Goal: Task Accomplishment & Management: Use online tool/utility

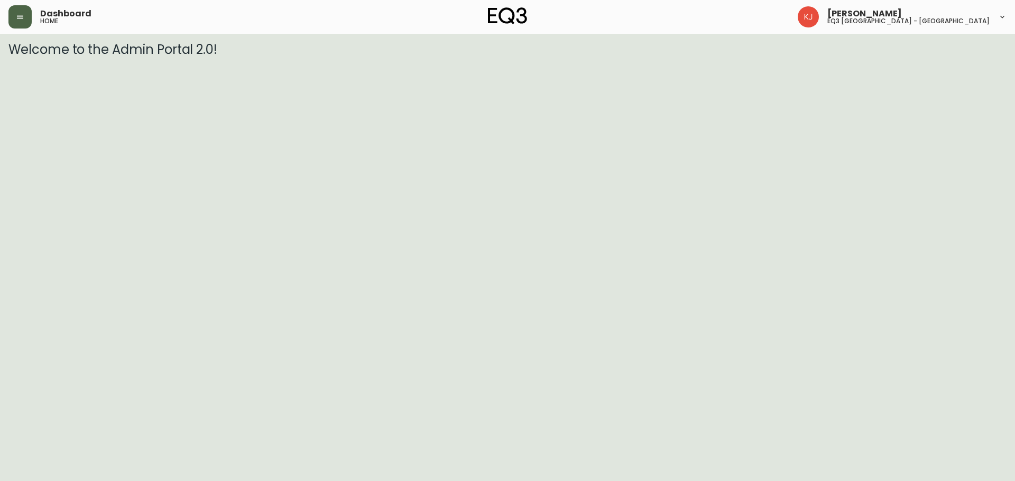
click at [28, 22] on button "button" at bounding box center [19, 16] width 23 height 23
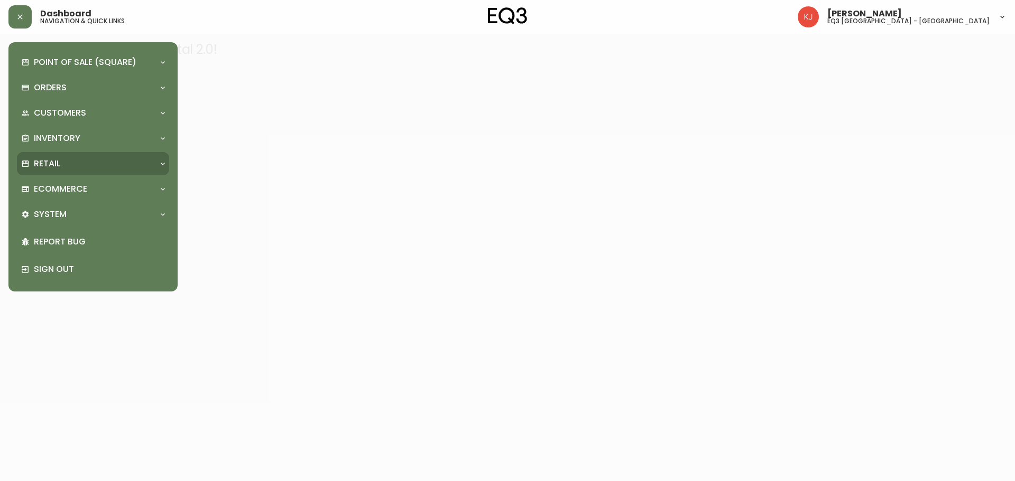
click at [39, 162] on p "Retail" at bounding box center [47, 164] width 26 height 12
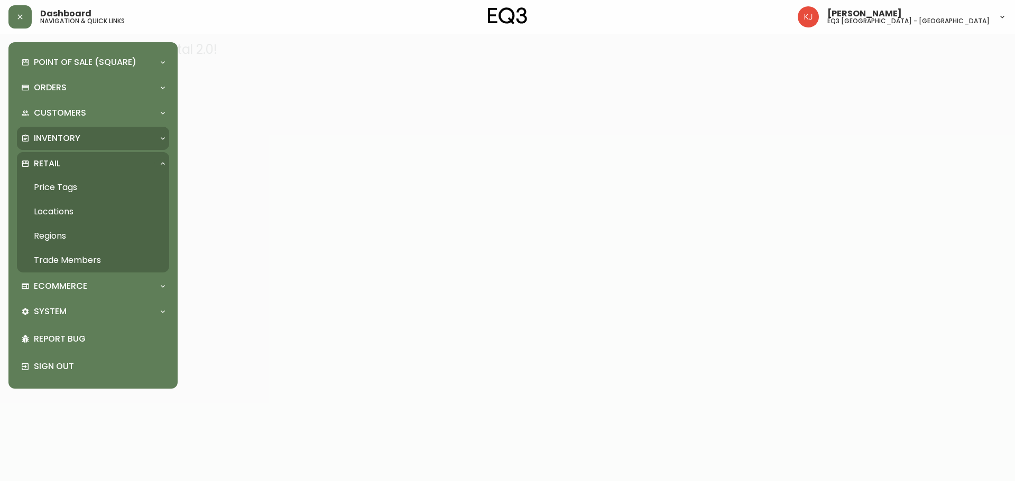
click at [70, 136] on p "Inventory" at bounding box center [57, 139] width 47 height 12
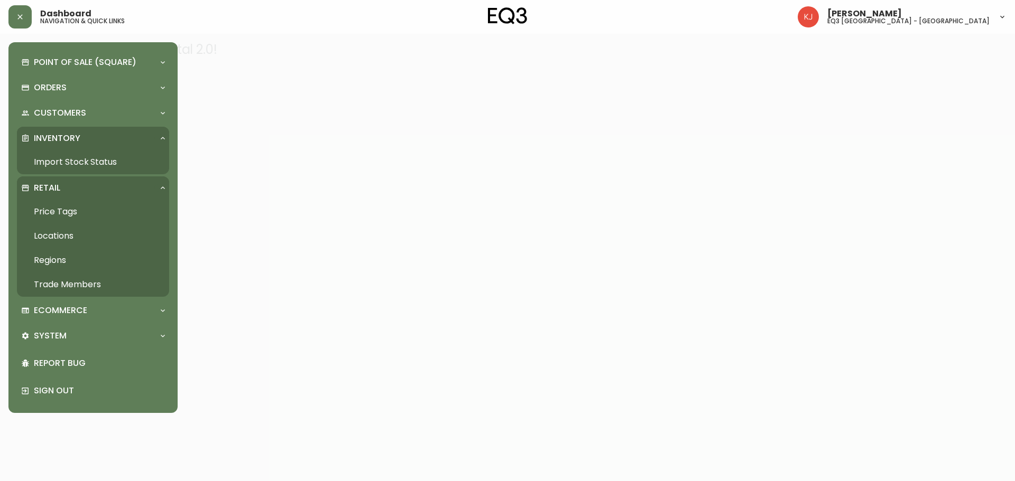
click at [69, 163] on link "Import Stock Status" at bounding box center [93, 162] width 152 height 24
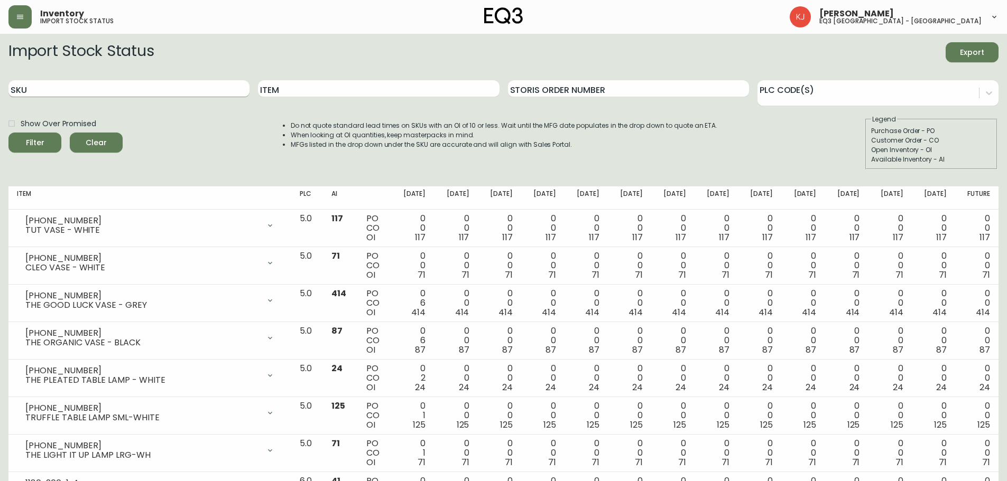
click at [176, 89] on input "SKU" at bounding box center [128, 88] width 241 height 17
paste input "[PHONE_NUMBER]"
type input "[PHONE_NUMBER]"
click at [8, 133] on button "Filter" at bounding box center [34, 143] width 53 height 20
